Goal: Task Accomplishment & Management: Manage account settings

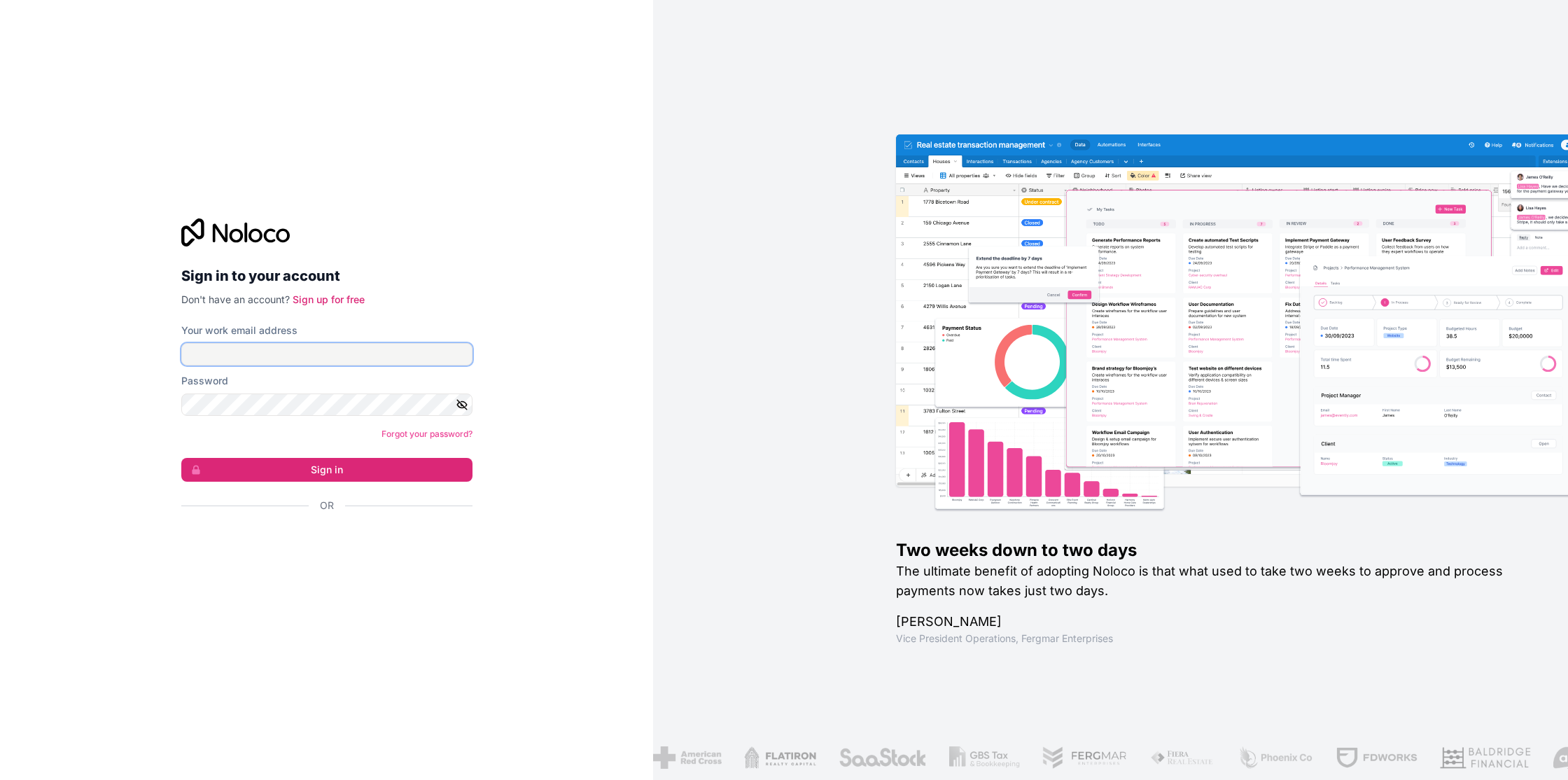
click at [308, 354] on input "Your work email address" at bounding box center [327, 354] width 291 height 22
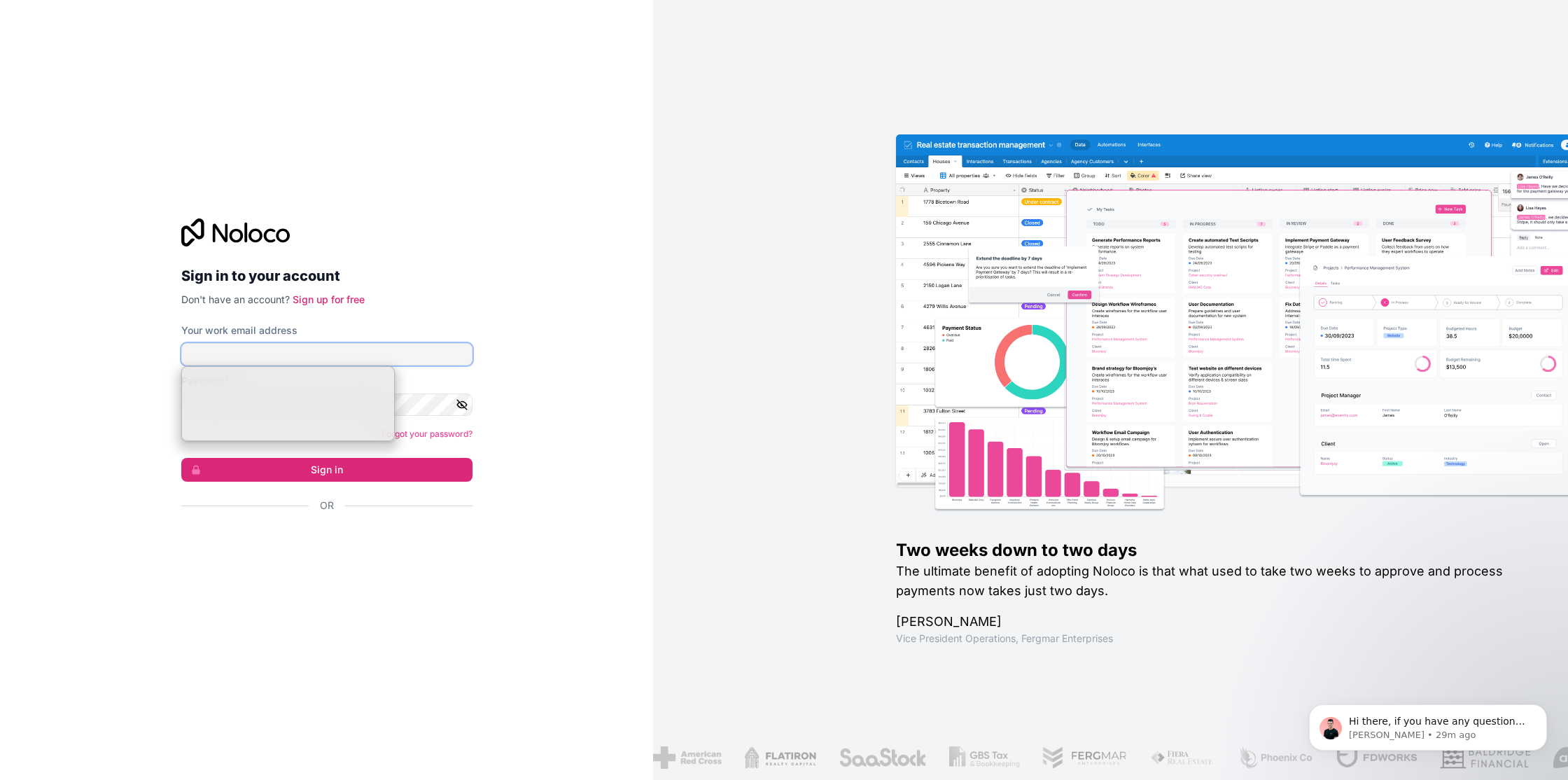
click at [243, 353] on input "Your work email address" at bounding box center [327, 354] width 291 height 22
type input "m"
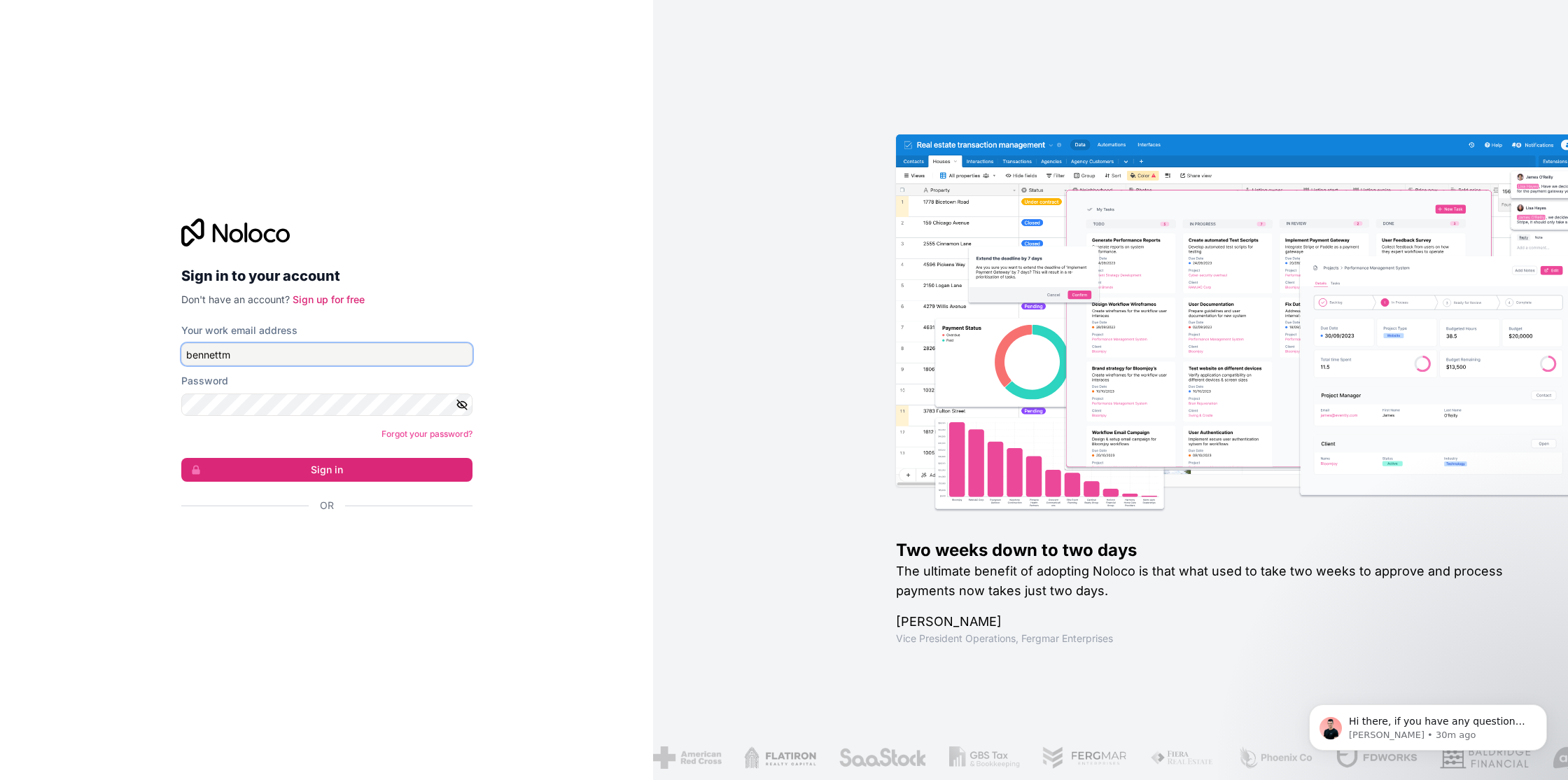
type input "bennettm"
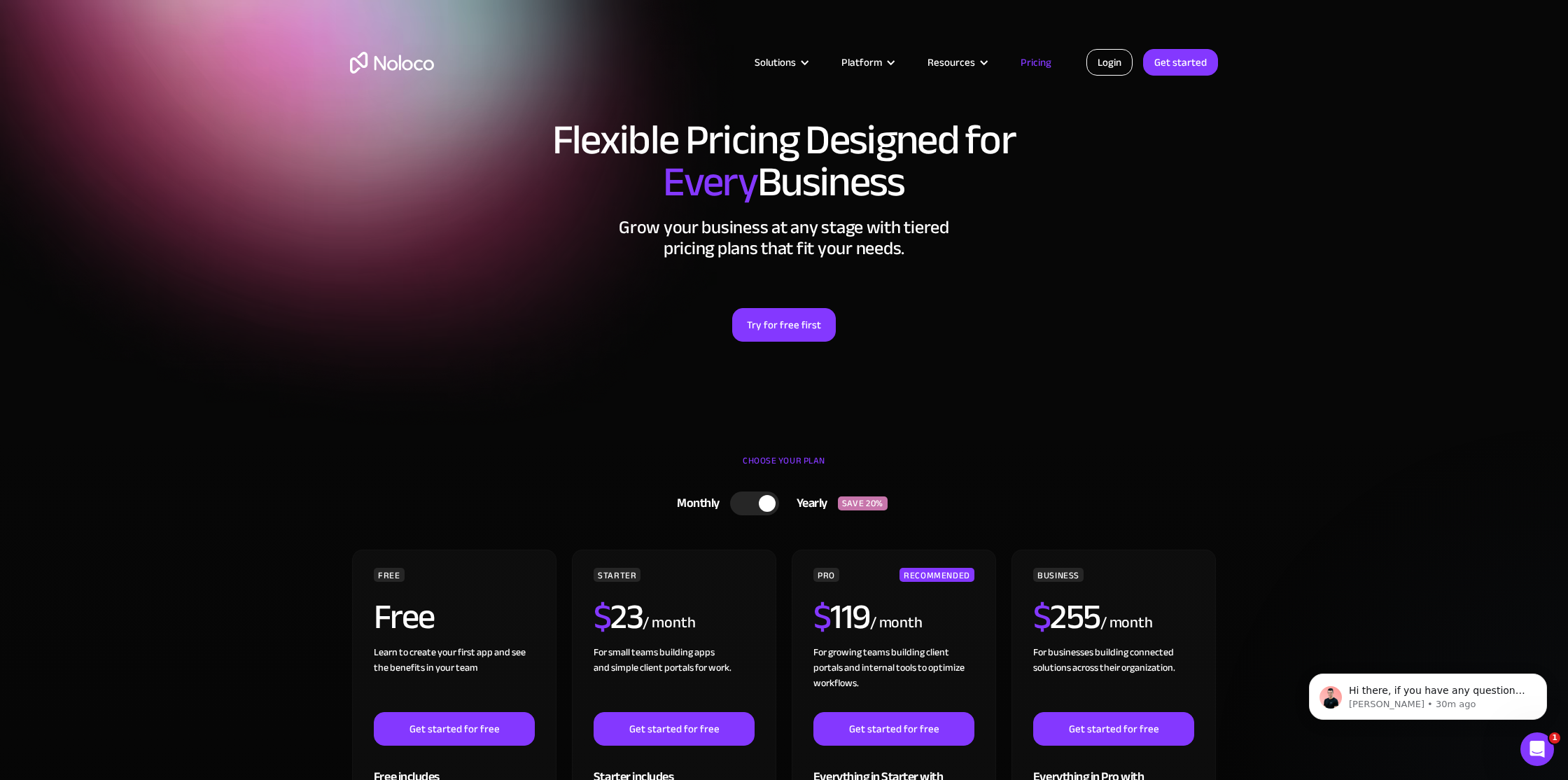
click at [1115, 69] on link "Login" at bounding box center [1109, 62] width 46 height 26
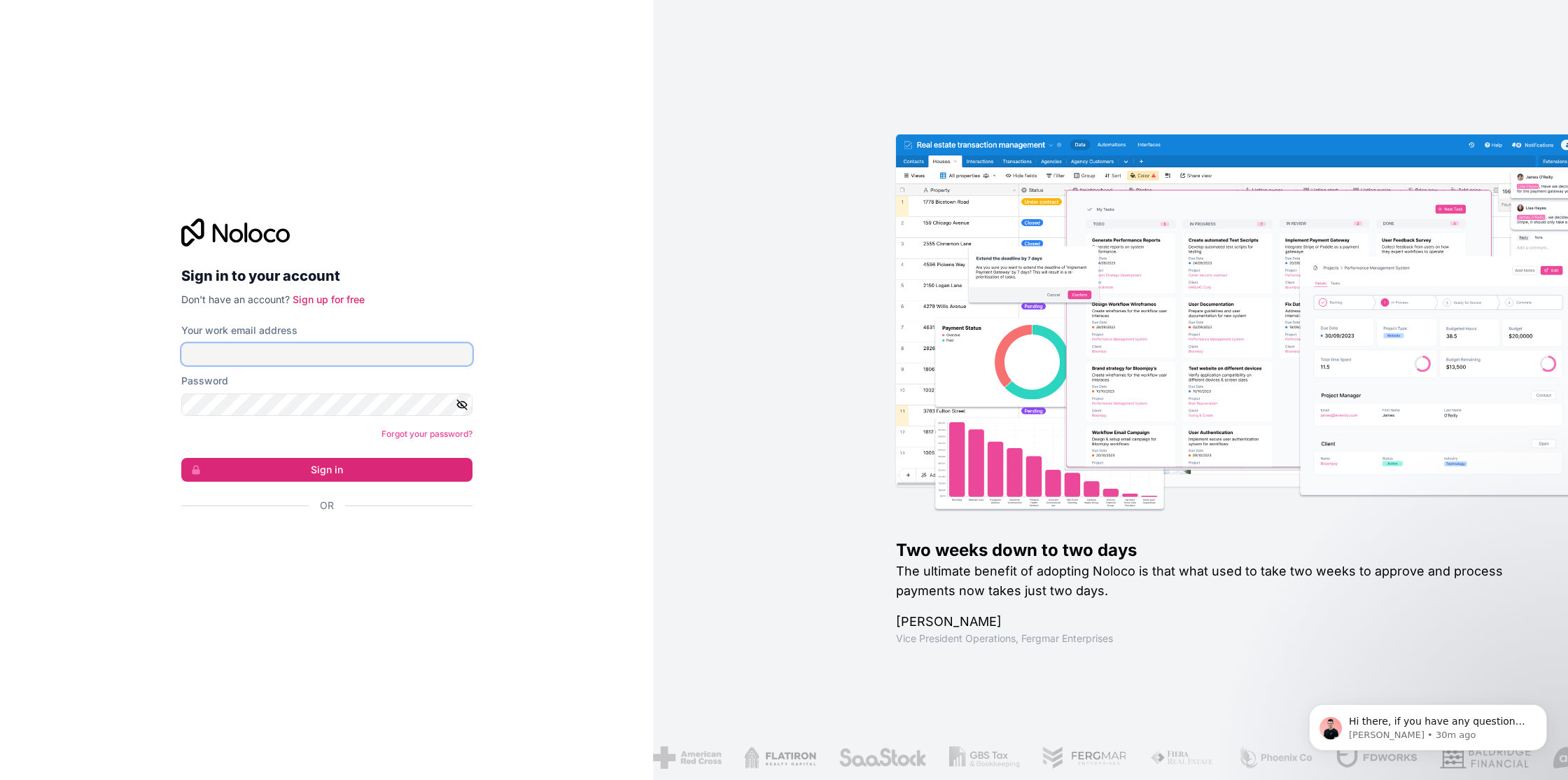
click at [373, 361] on input "Your work email address" at bounding box center [327, 354] width 291 height 22
type input "bennettm@willamette.edu"
click at [181, 458] on button "Sign in" at bounding box center [327, 470] width 291 height 24
